Goal: Information Seeking & Learning: Understand process/instructions

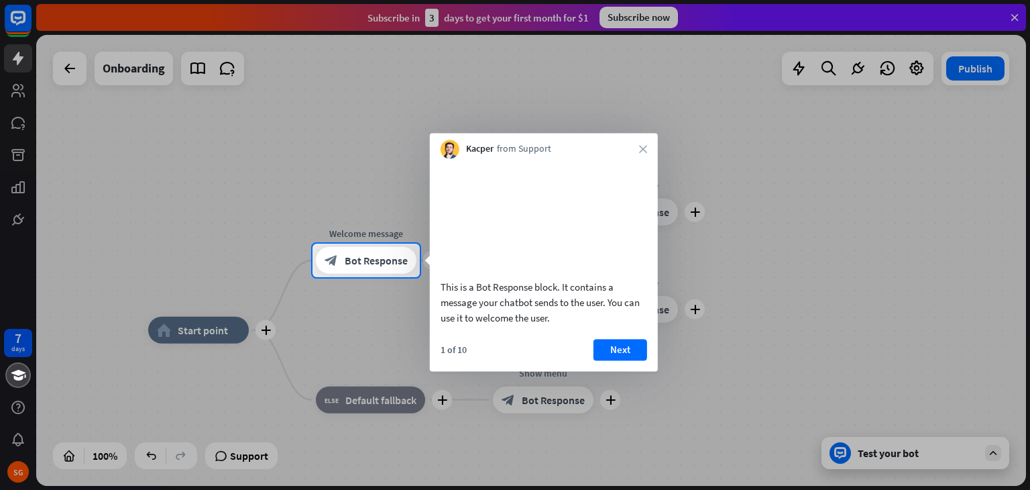
click at [639, 149] on icon "close" at bounding box center [643, 149] width 8 height 8
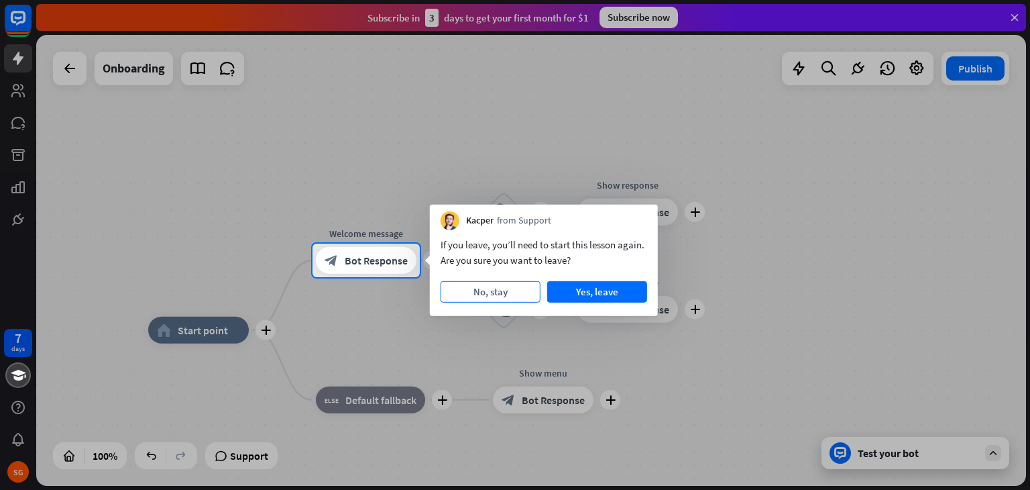
click at [485, 289] on button "No, stay" at bounding box center [491, 291] width 100 height 21
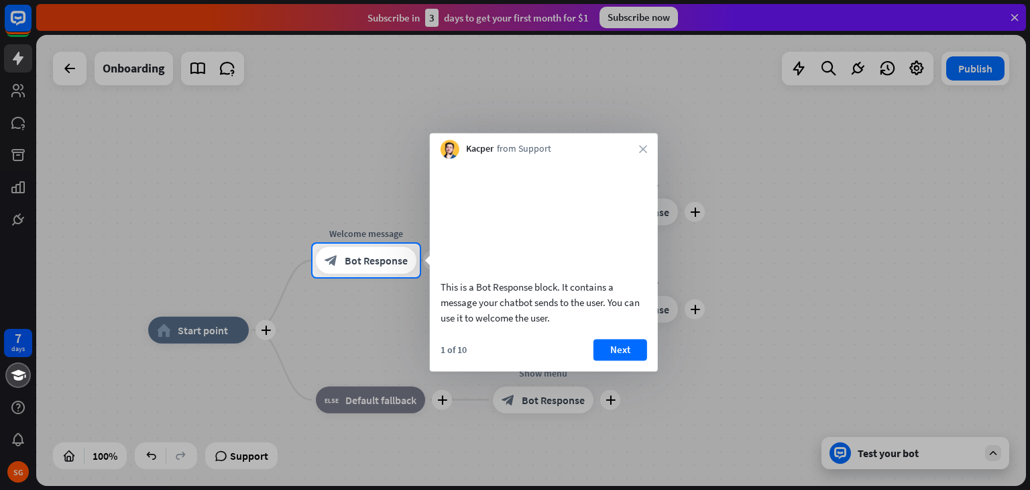
click at [605, 360] on button "Next" at bounding box center [621, 349] width 54 height 21
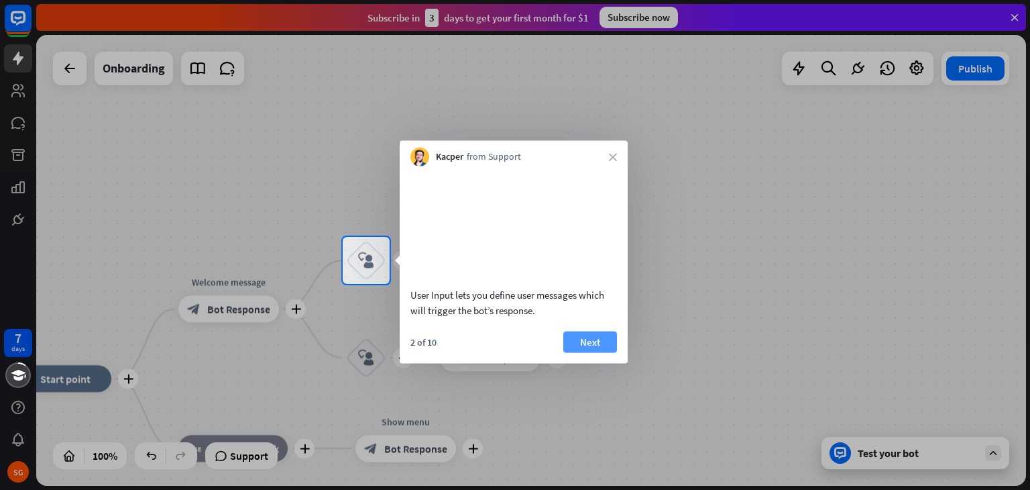
click at [607, 352] on button "Next" at bounding box center [590, 341] width 54 height 21
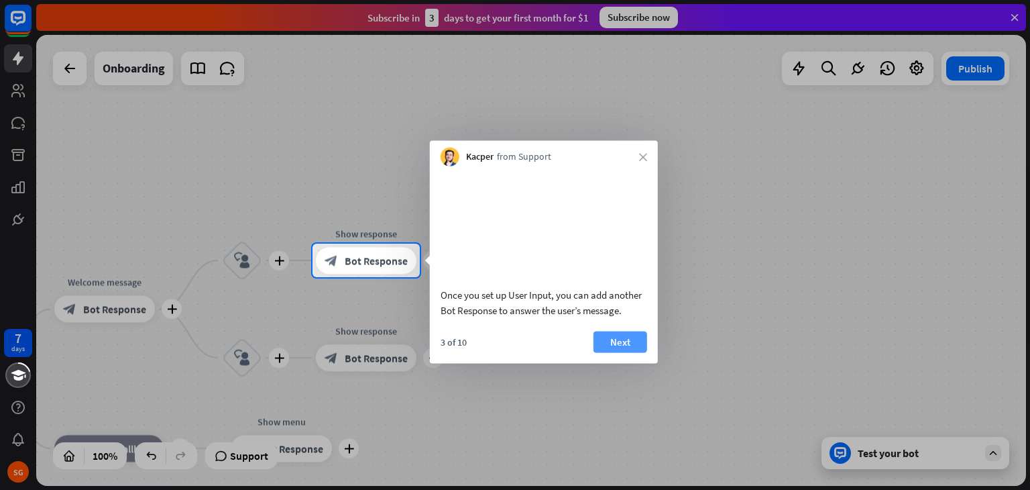
click at [641, 352] on button "Next" at bounding box center [621, 341] width 54 height 21
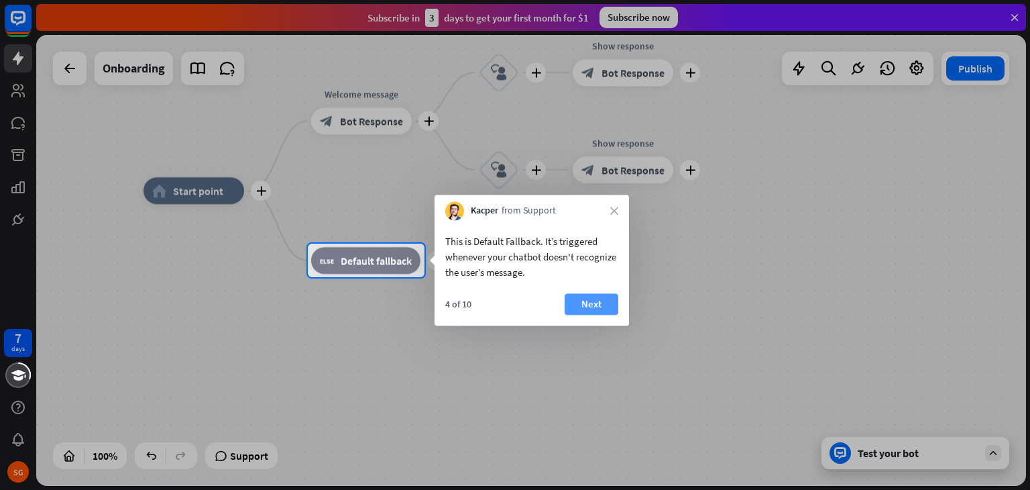
click at [604, 309] on button "Next" at bounding box center [592, 303] width 54 height 21
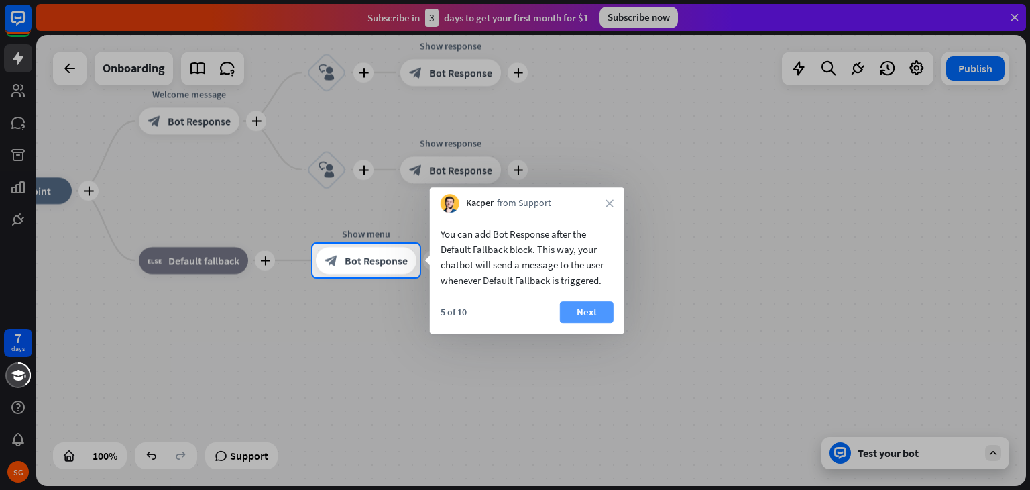
click at [605, 319] on button "Next" at bounding box center [587, 311] width 54 height 21
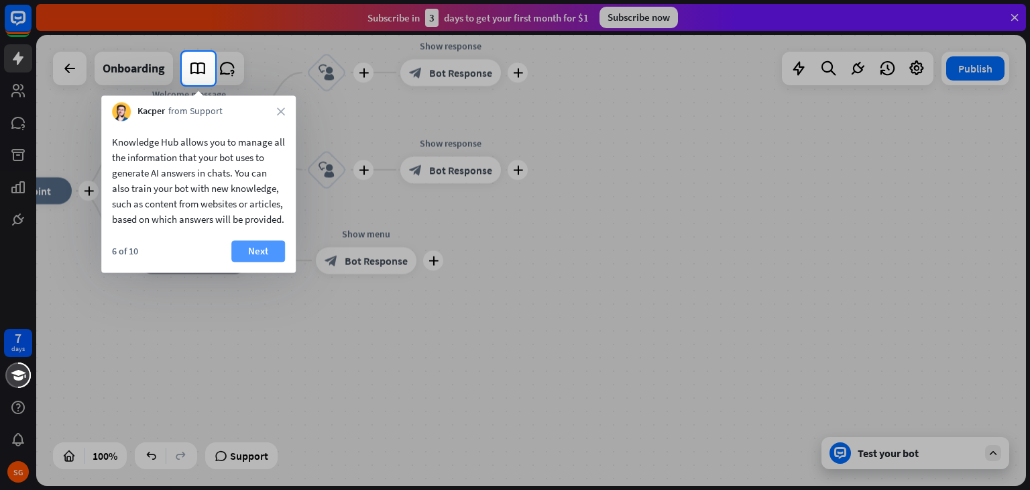
click at [280, 262] on button "Next" at bounding box center [258, 250] width 54 height 21
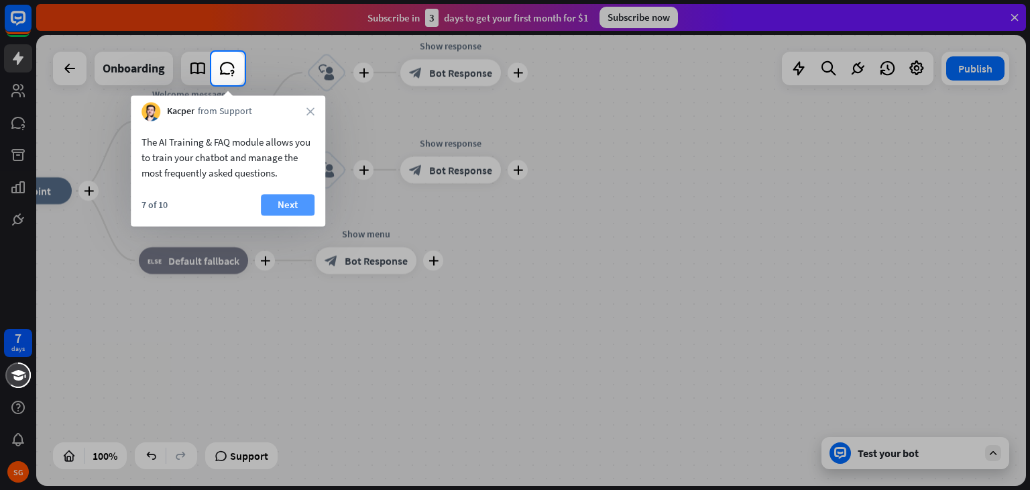
click at [290, 208] on button "Next" at bounding box center [288, 204] width 54 height 21
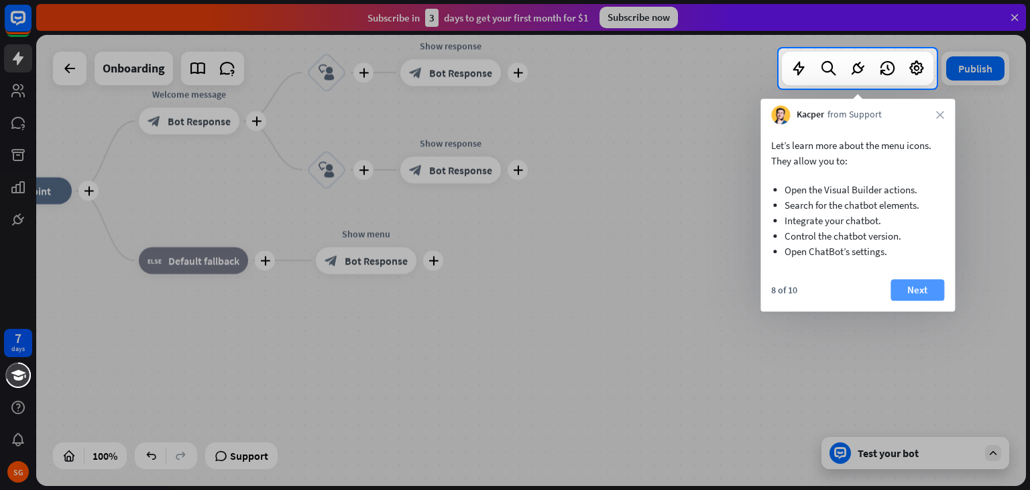
click at [930, 290] on button "Next" at bounding box center [918, 289] width 54 height 21
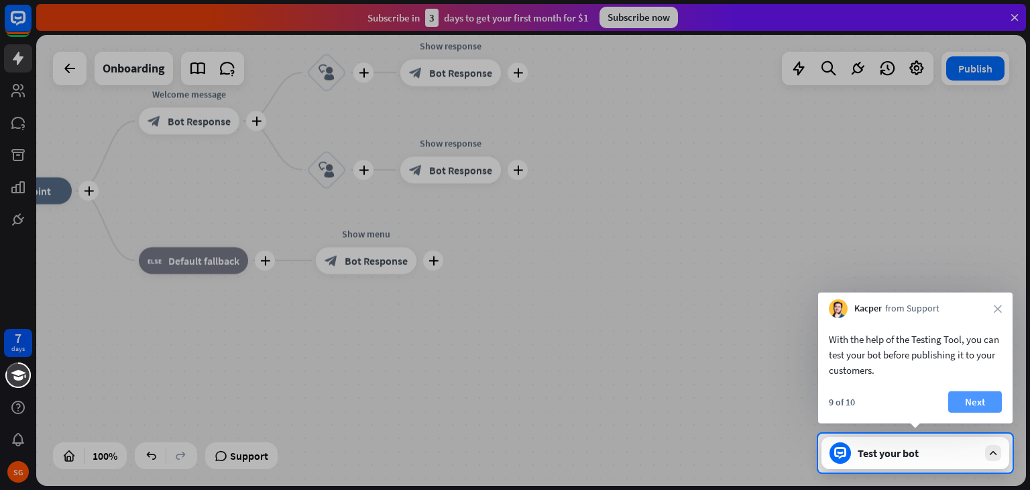
click at [963, 399] on button "Next" at bounding box center [975, 401] width 54 height 21
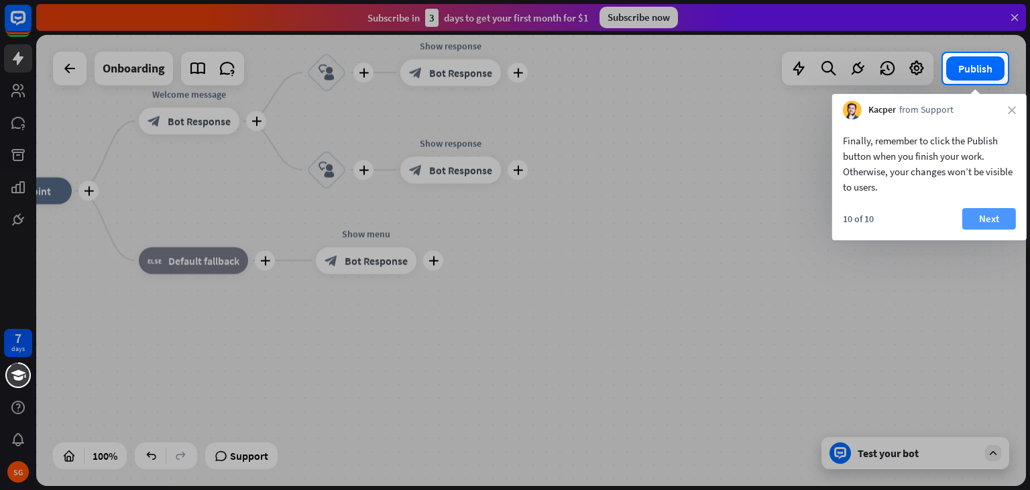
click at [987, 215] on button "Next" at bounding box center [989, 218] width 54 height 21
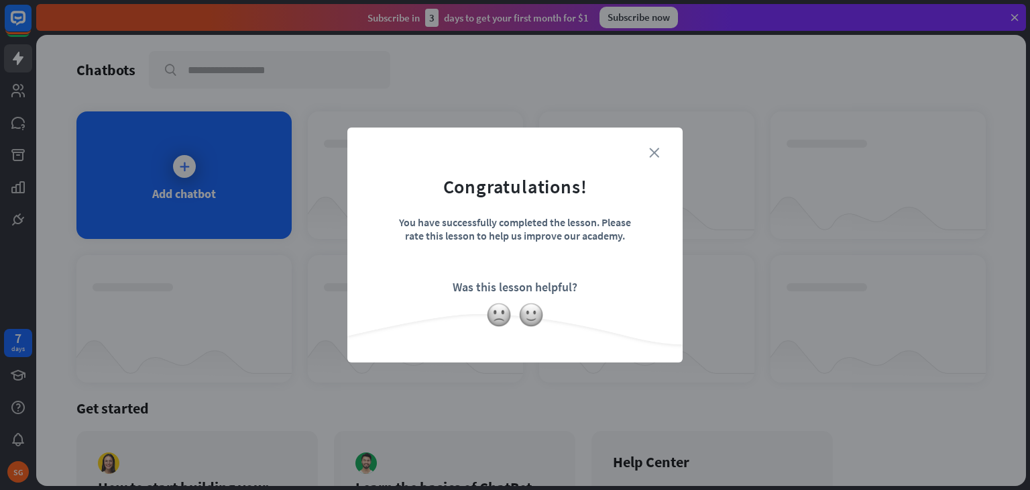
click at [652, 151] on icon "close" at bounding box center [654, 153] width 10 height 10
